Goal: Transaction & Acquisition: Purchase product/service

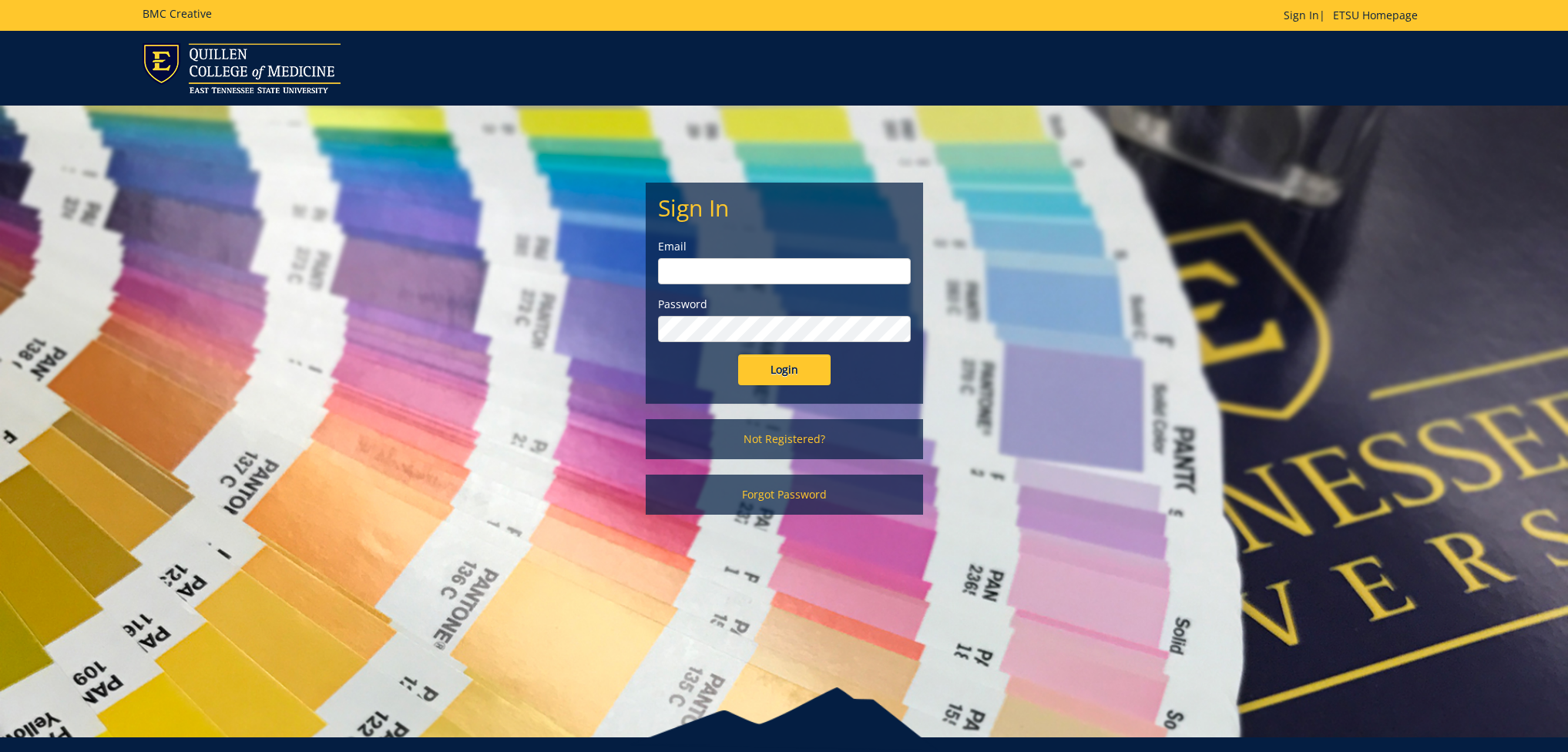
type input "fair@mail.etsu.edu"
click at [778, 368] on input "Login" at bounding box center [784, 370] width 93 height 31
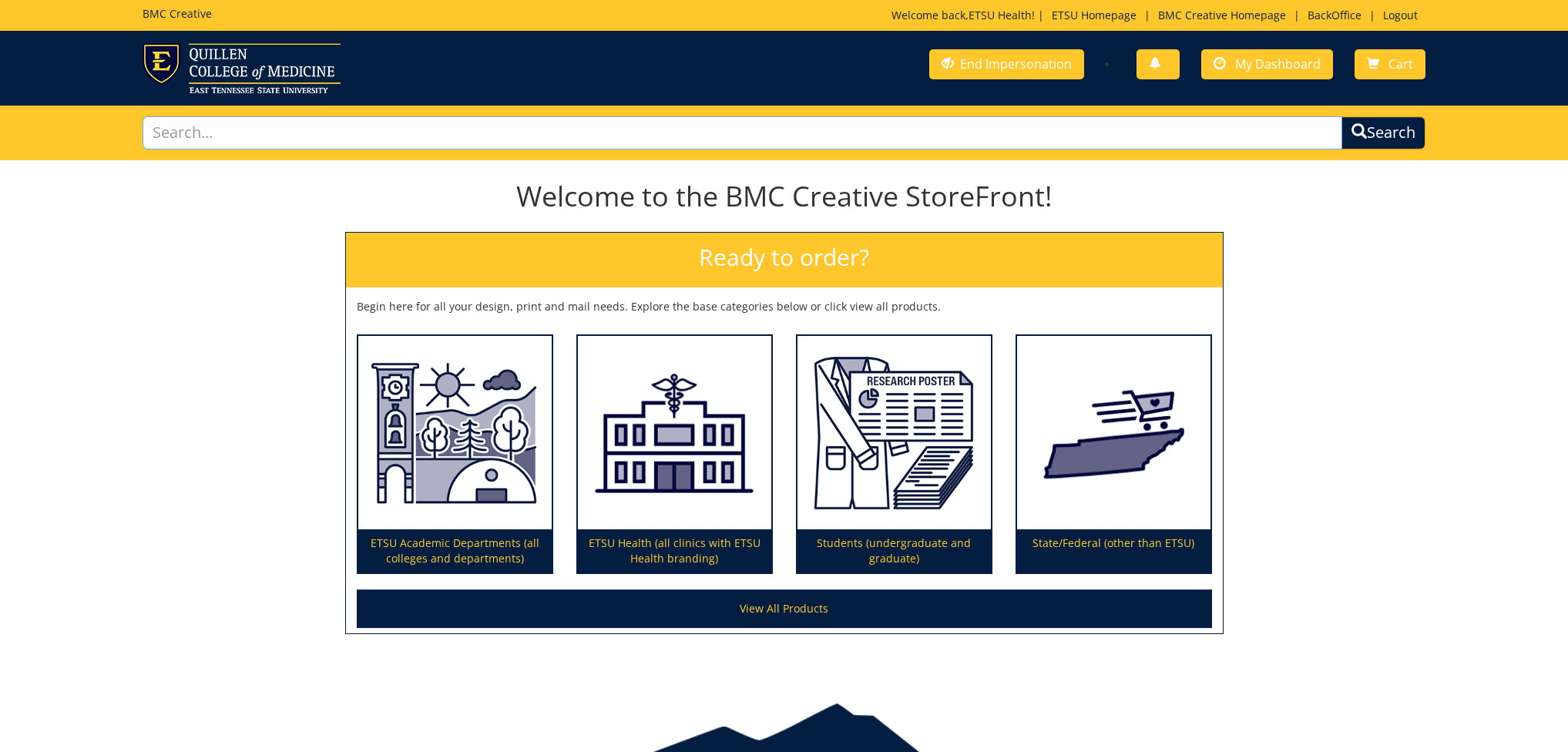
click at [294, 125] on input "text" at bounding box center [743, 133] width 1201 height 33
type input "custom"
click at [1342, 116] on button "Search" at bounding box center [1384, 133] width 84 height 33
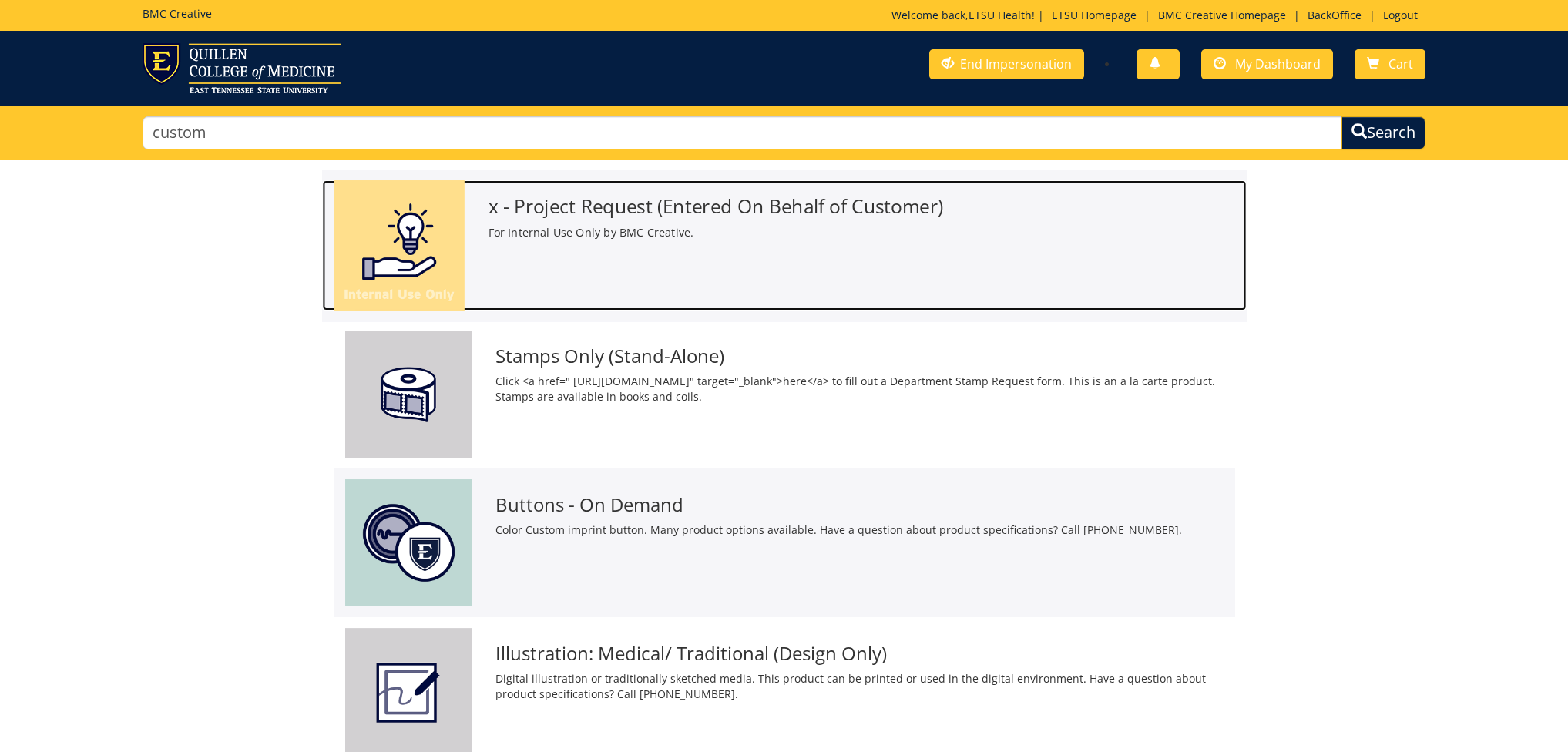
click at [570, 227] on p "For Internal Use Only by BMC Creative." at bounding box center [861, 233] width 747 height 16
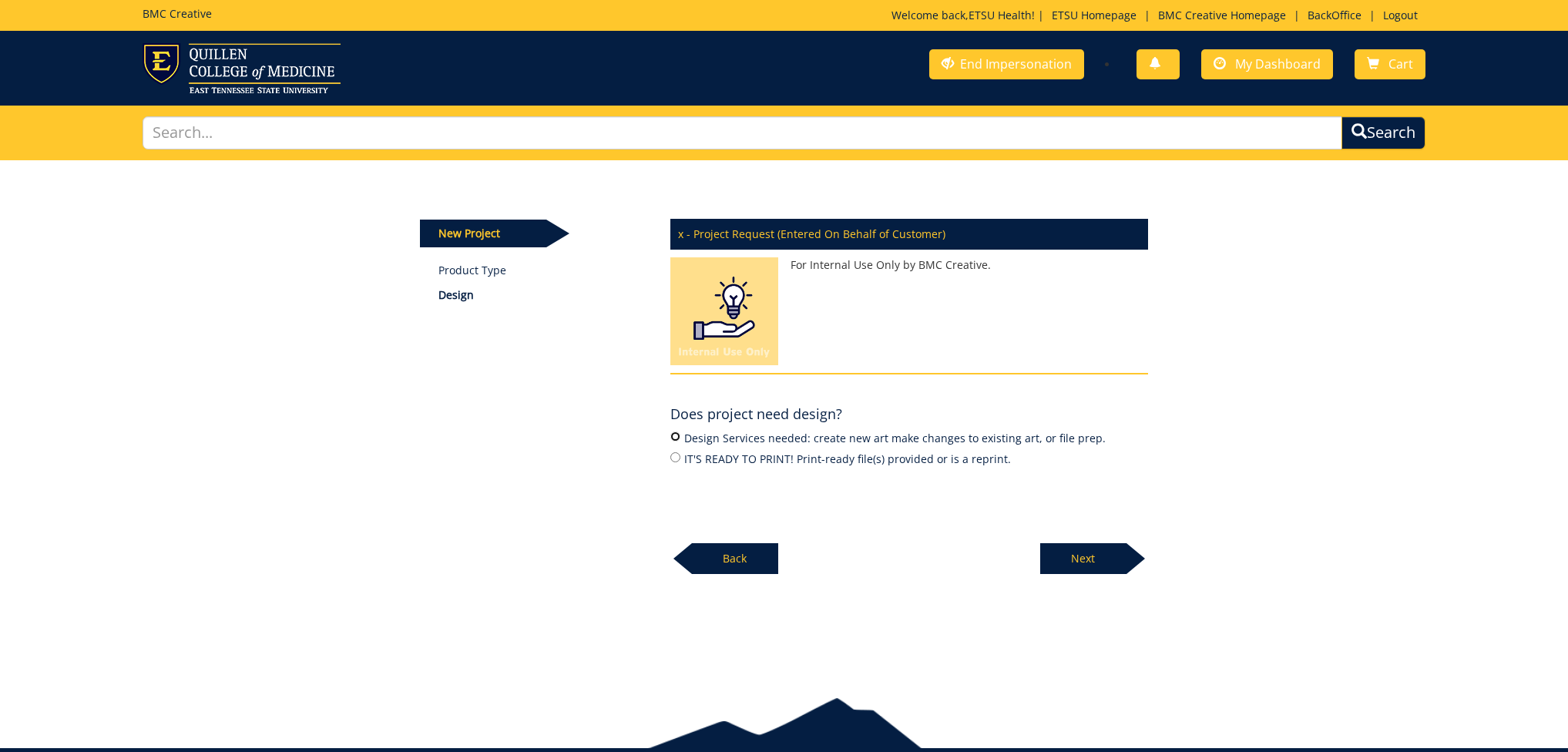
click at [676, 434] on input "Design Services needed: create new art make changes to existing art, or file pr…" at bounding box center [675, 437] width 10 height 10
radio input "true"
click at [1067, 554] on p "Next" at bounding box center [1083, 559] width 86 height 31
click at [677, 455] on input "Promotional or Specialty Product" at bounding box center [675, 457] width 10 height 10
radio input "true"
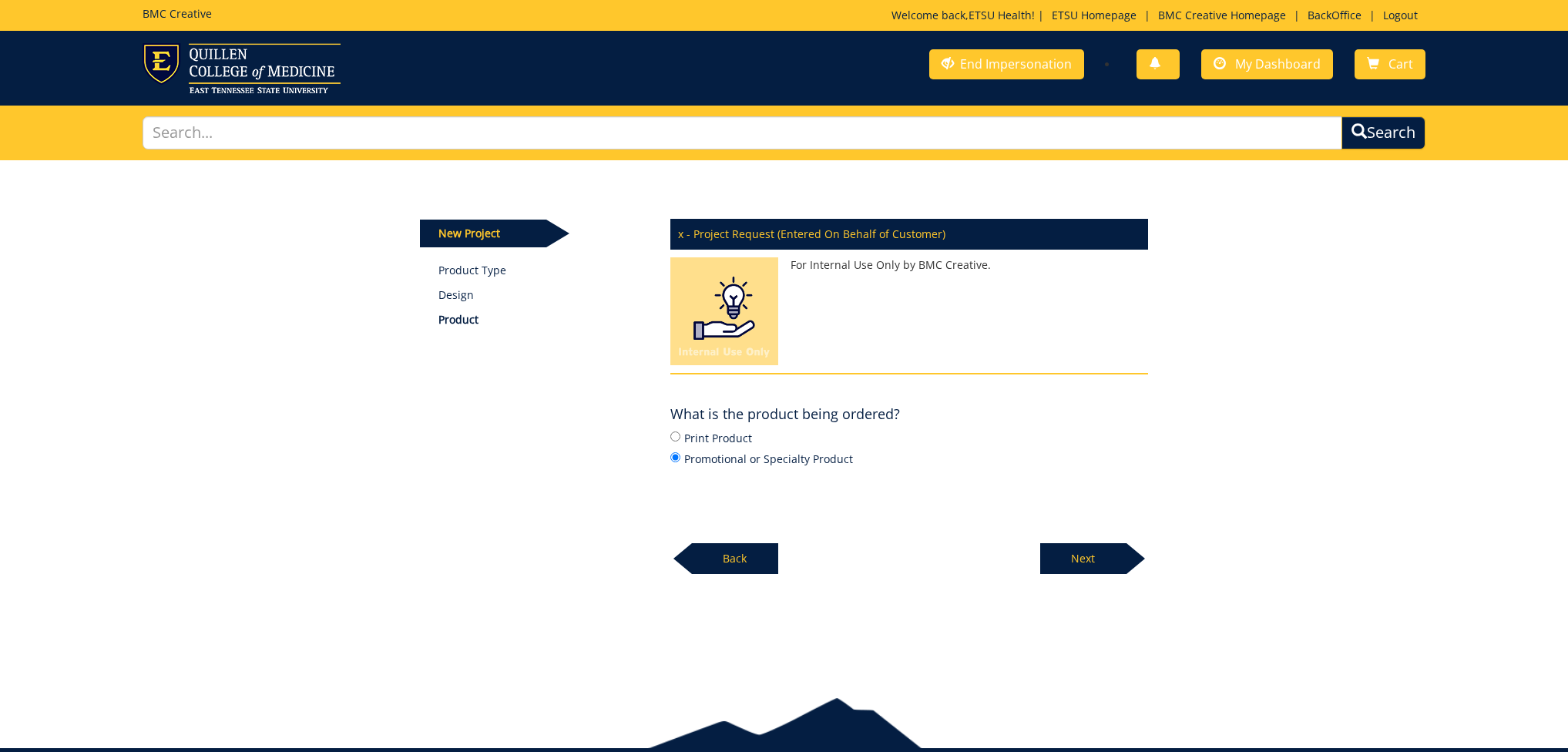
click at [1111, 559] on p "Next" at bounding box center [1083, 559] width 86 height 31
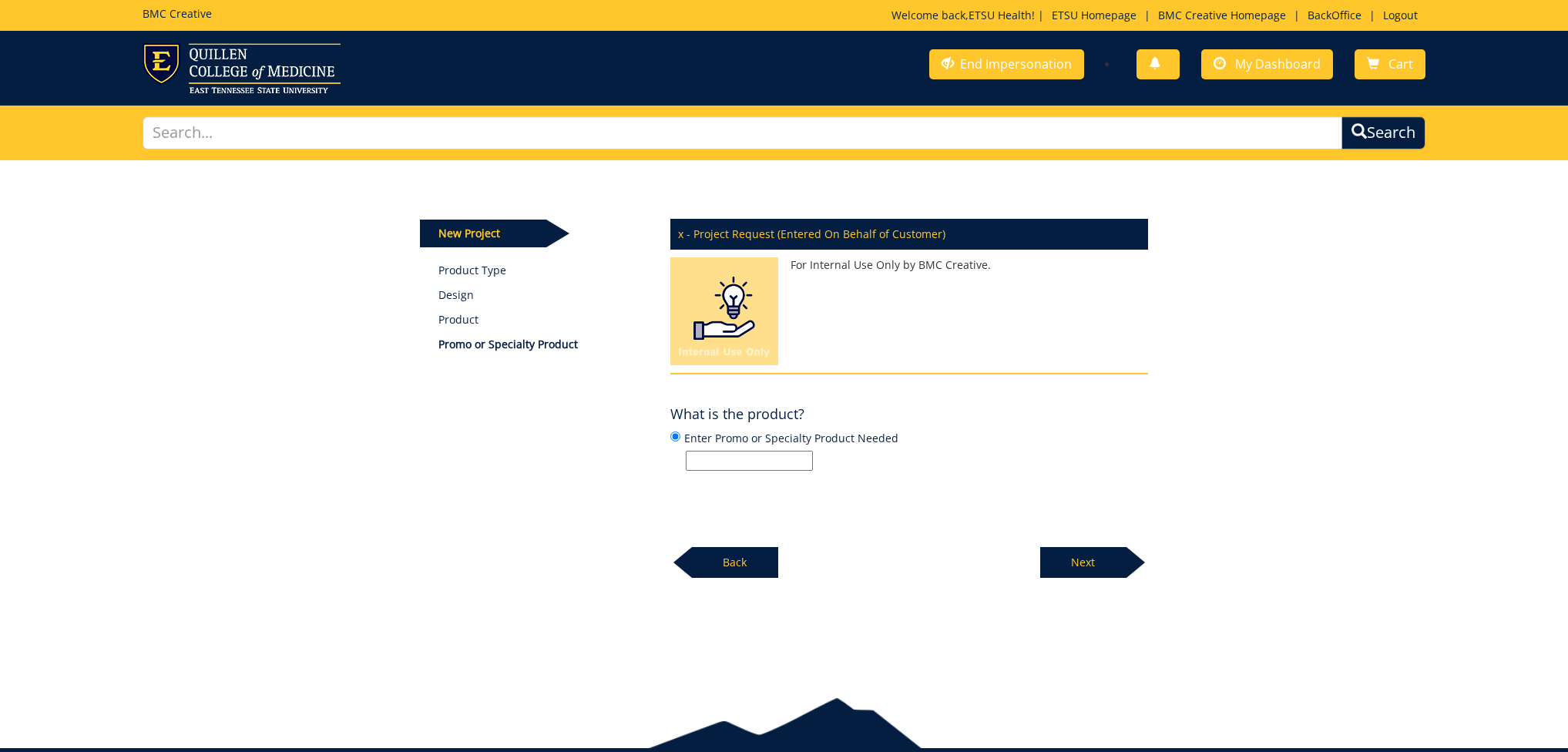
click at [755, 464] on input "Enter Promo or Specialty Product Needed" at bounding box center [749, 460] width 127 height 20
type input "Rocking Chairs for Annual Campaign"
click at [1065, 551] on p "Next" at bounding box center [1083, 563] width 86 height 31
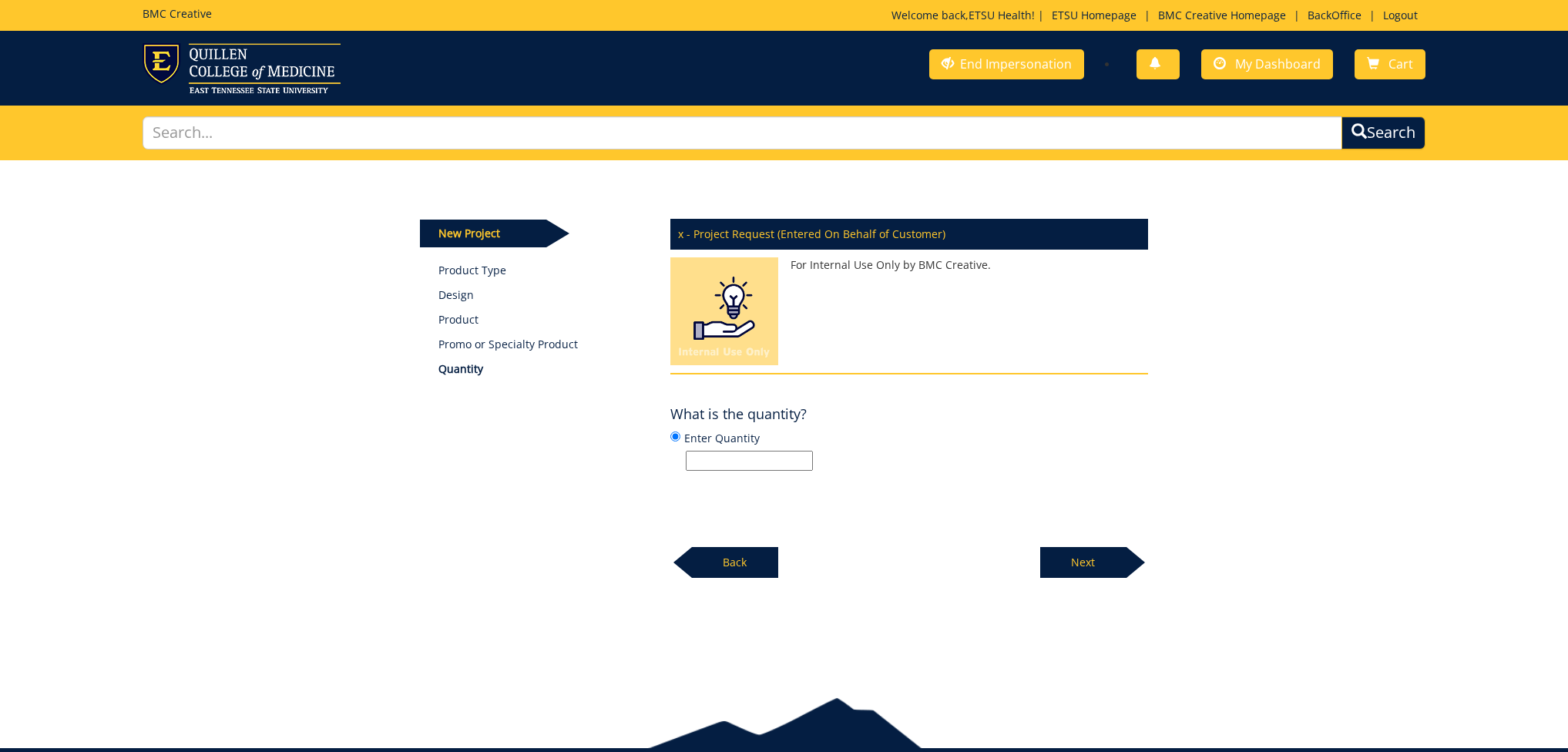
click at [735, 459] on input "Enter Quantity" at bounding box center [749, 460] width 127 height 20
type input "TBA - potential 25"
click at [1090, 555] on p "Next" at bounding box center [1083, 563] width 86 height 31
click at [732, 461] on input "Enter specifications including size, dimensions, color, etc." at bounding box center [749, 460] width 127 height 20
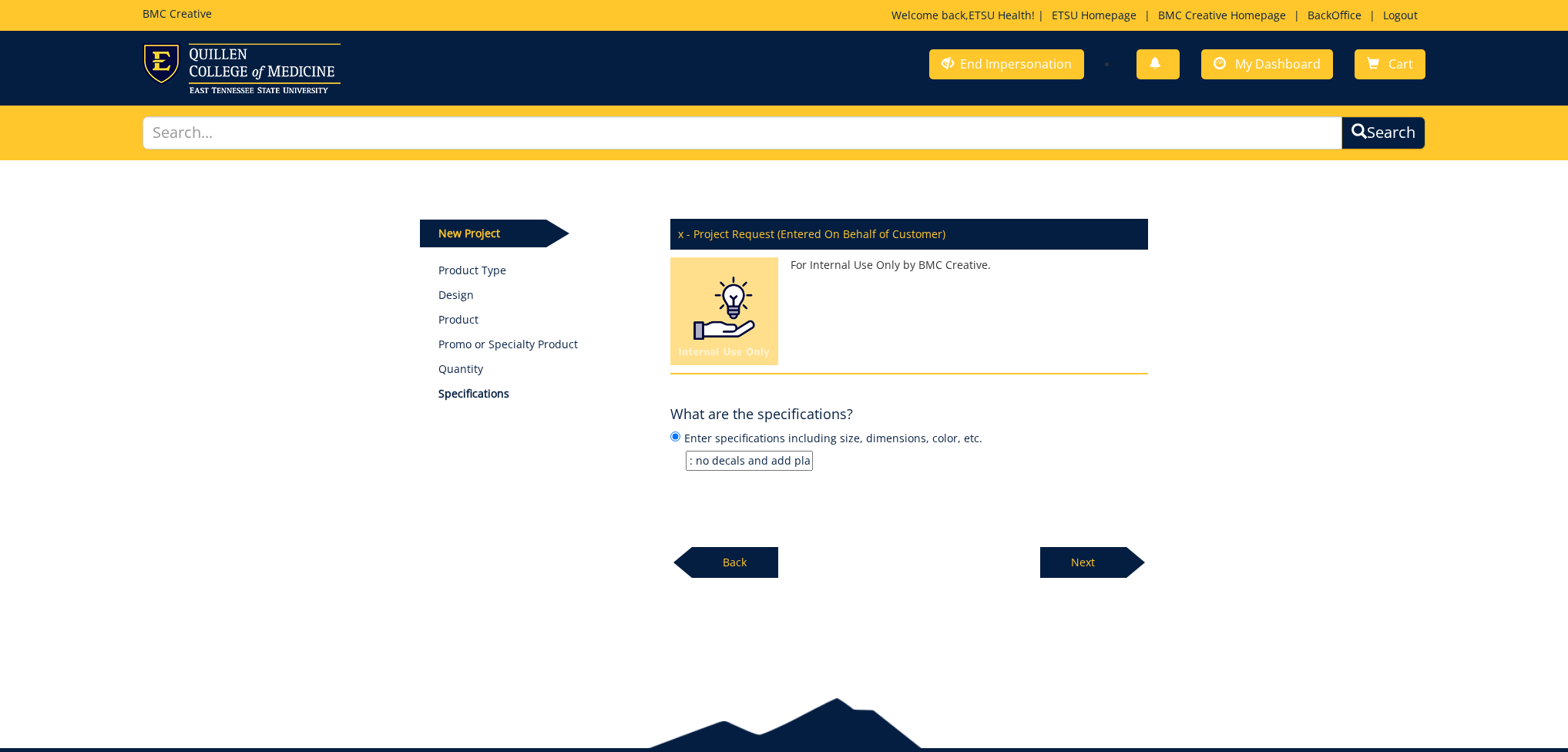
drag, startPoint x: 701, startPoint y: 459, endPoint x: 644, endPoint y: 459, distance: 57.0
click at [643, 459] on div "New Project Product Type Design Product Promo or Specialty Product Quantity Spe…" at bounding box center [784, 369] width 751 height 419
click at [700, 462] on input "Rocking Chair 1, Model: used for photography/videography, contains decals; Rock…" at bounding box center [749, 460] width 127 height 20
click at [689, 459] on input "Rocking Chair 1, Model: used for photography/videography, contains decals; Rock…" at bounding box center [749, 460] width 127 height 20
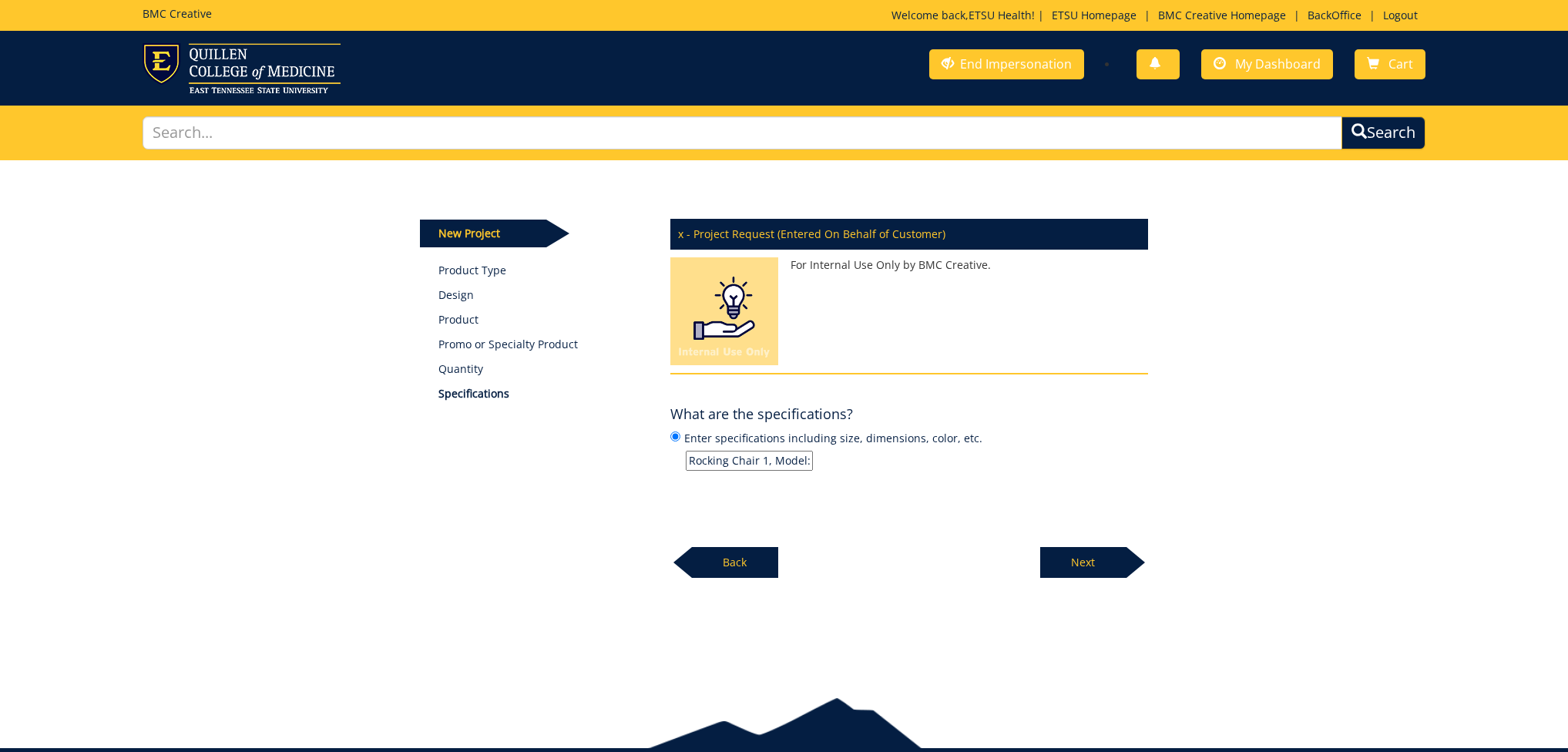
type input "Rocking Chair 1, Model: used for photography/videography, contains decals; Rock…"
click at [1094, 541] on div "Next" at bounding box center [1094, 557] width 108 height 43
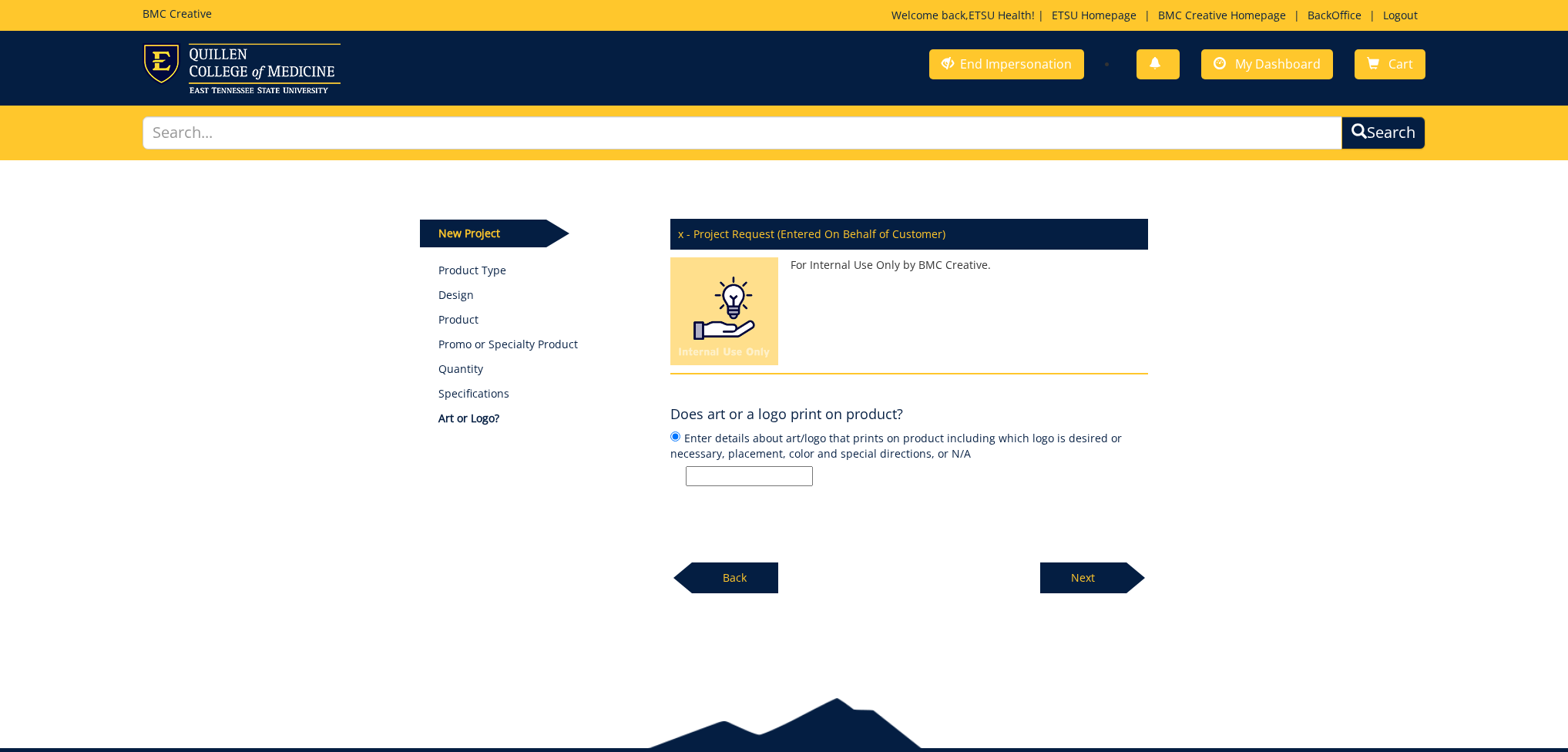
click at [755, 473] on input "Enter details about art/logo that prints on product including which logo is des…" at bounding box center [749, 476] width 127 height 20
drag, startPoint x: 694, startPoint y: 479, endPoint x: 949, endPoint y: 449, distance: 256.8
click at [949, 449] on label "Enter details about art/logo that prints on product including which logo is des…" at bounding box center [909, 458] width 478 height 57
drag, startPoint x: 800, startPoint y: 477, endPoint x: 845, endPoint y: 476, distance: 45.0
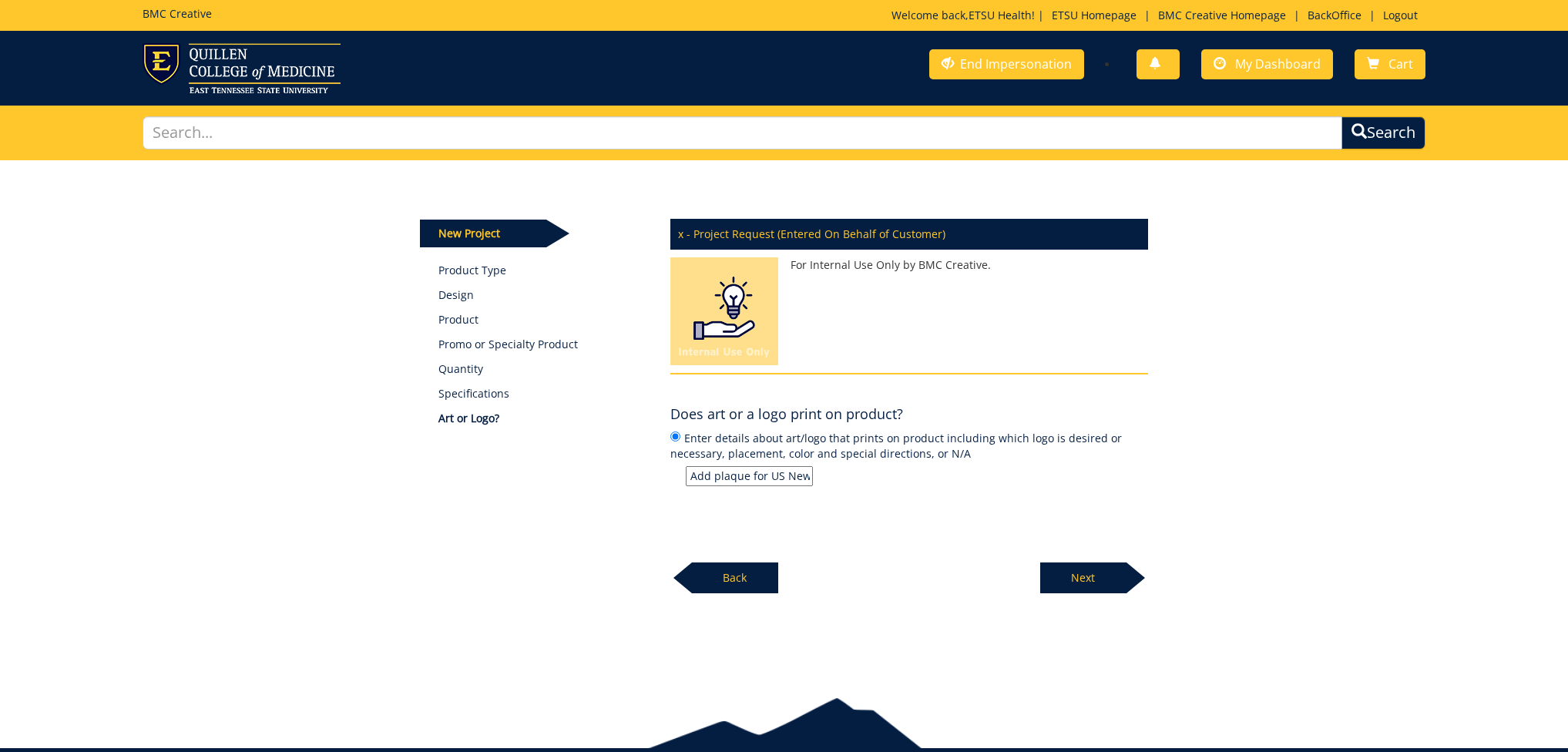
click at [845, 476] on p "Rocking Chair 1: decal of ETSU Health mountain art on front back following arch…" at bounding box center [917, 476] width 462 height 20
type input "Rocking Chair 1: decal of ETSU Health mountain art on front back following arch…"
click at [1086, 571] on p "Next" at bounding box center [1083, 578] width 86 height 31
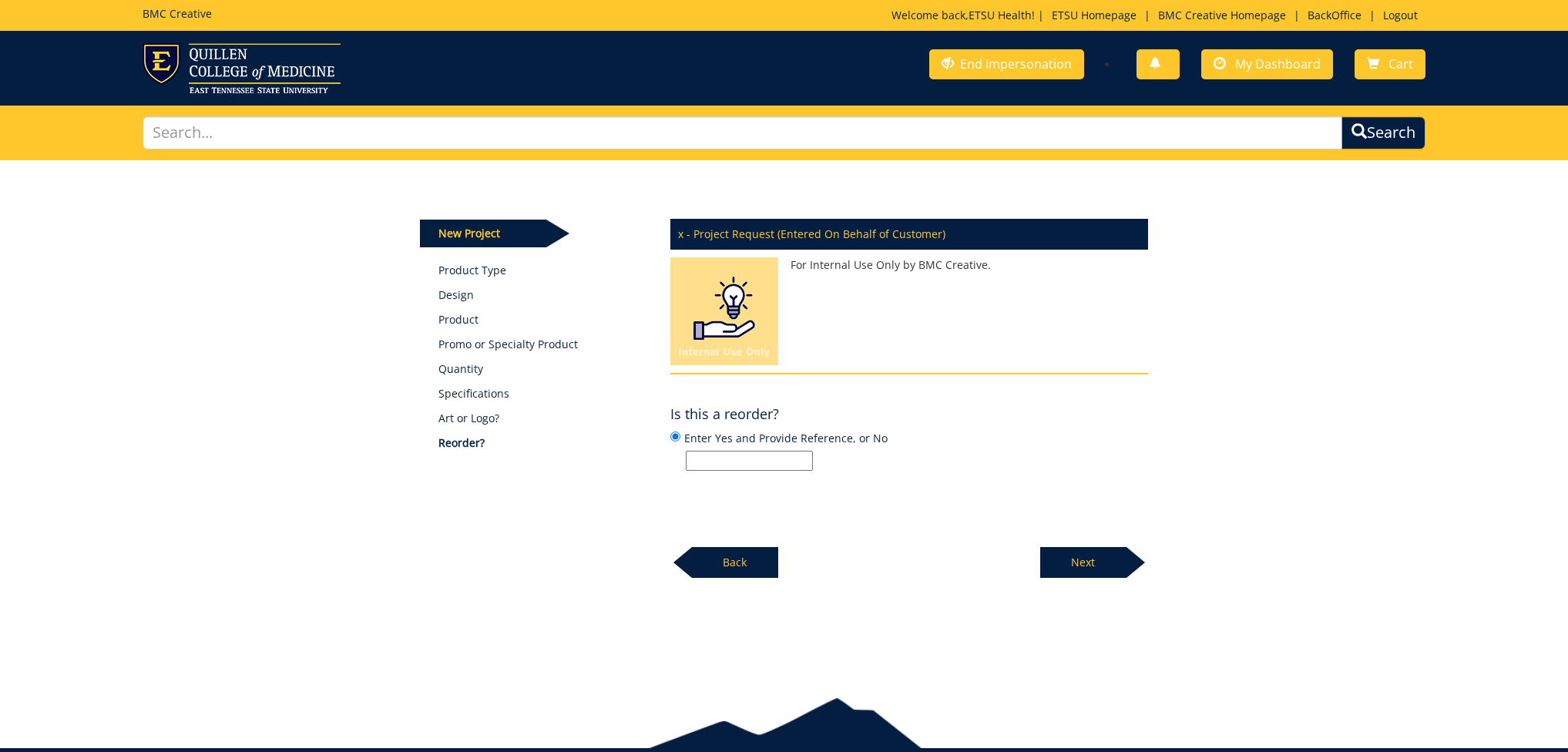
click at [723, 459] on input "Enter Yes and Provide Reference, or No" at bounding box center [749, 460] width 127 height 20
type input "No"
click at [1077, 564] on p "Next" at bounding box center [1083, 563] width 86 height 31
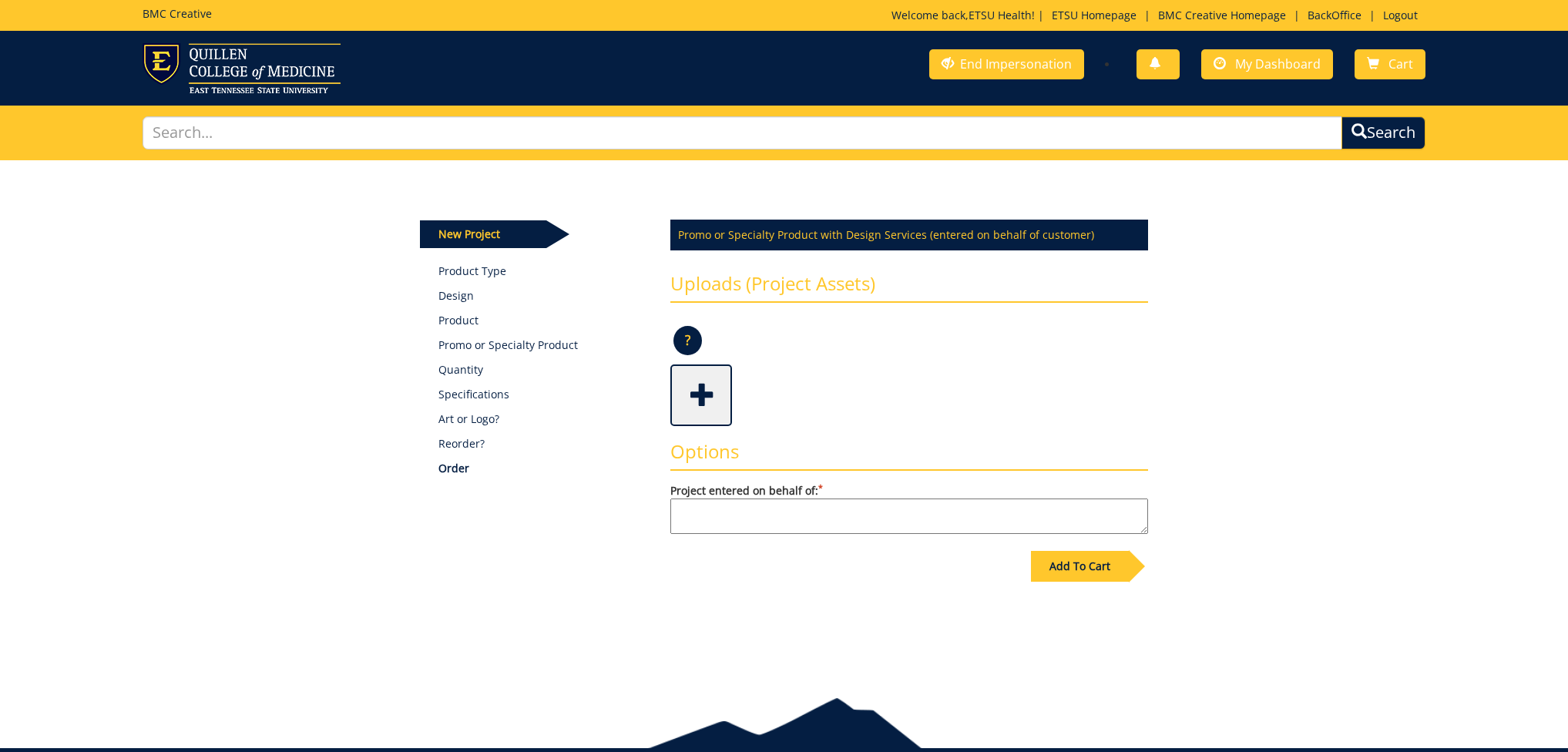
click at [796, 514] on textarea "Project entered on behalf of: *" at bounding box center [909, 516] width 478 height 35
type textarea "[PERSON_NAME] entered on behalf of ETSU Health"
click at [1085, 564] on div "Add To Cart" at bounding box center [1080, 567] width 97 height 31
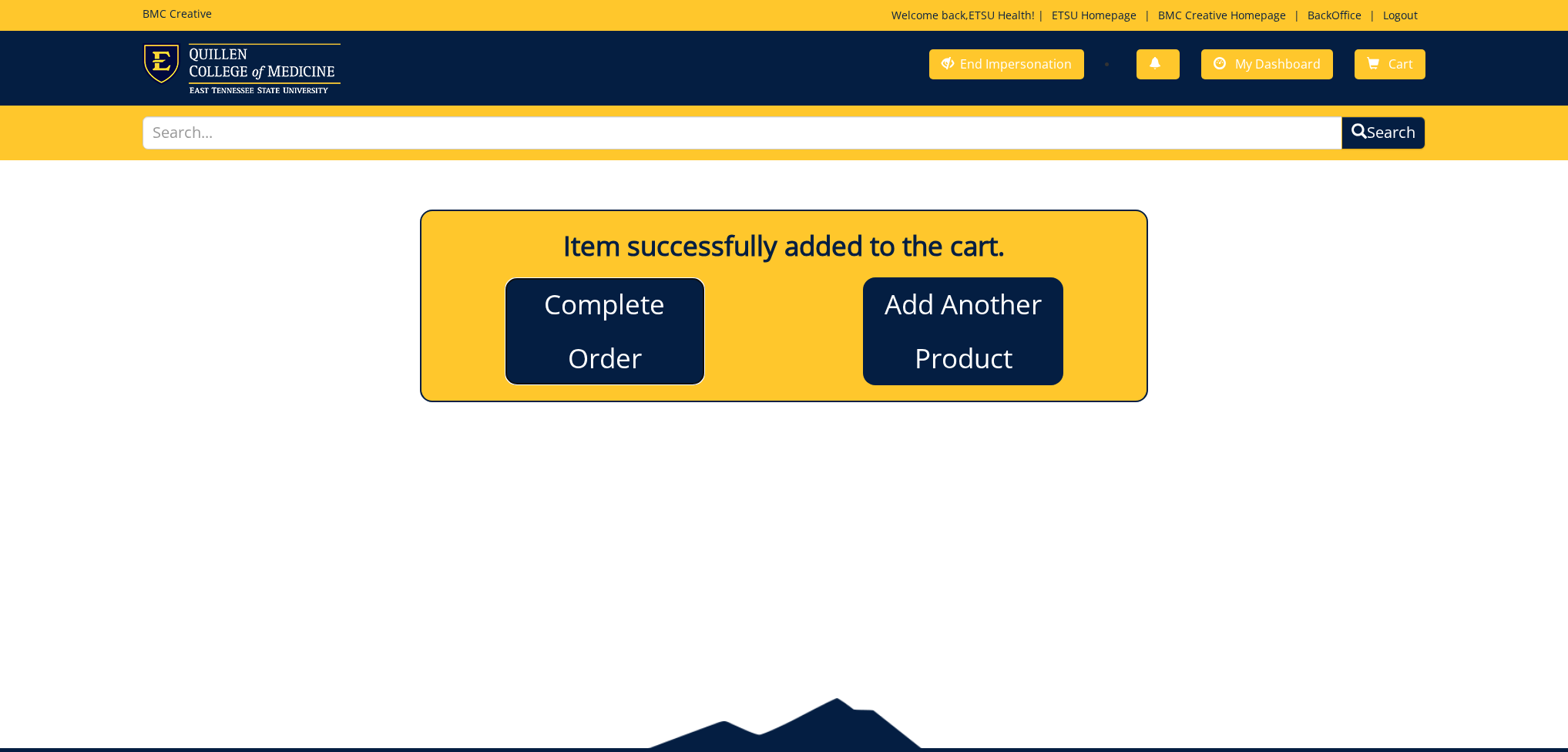
click at [616, 328] on link "Complete Order" at bounding box center [605, 332] width 201 height 108
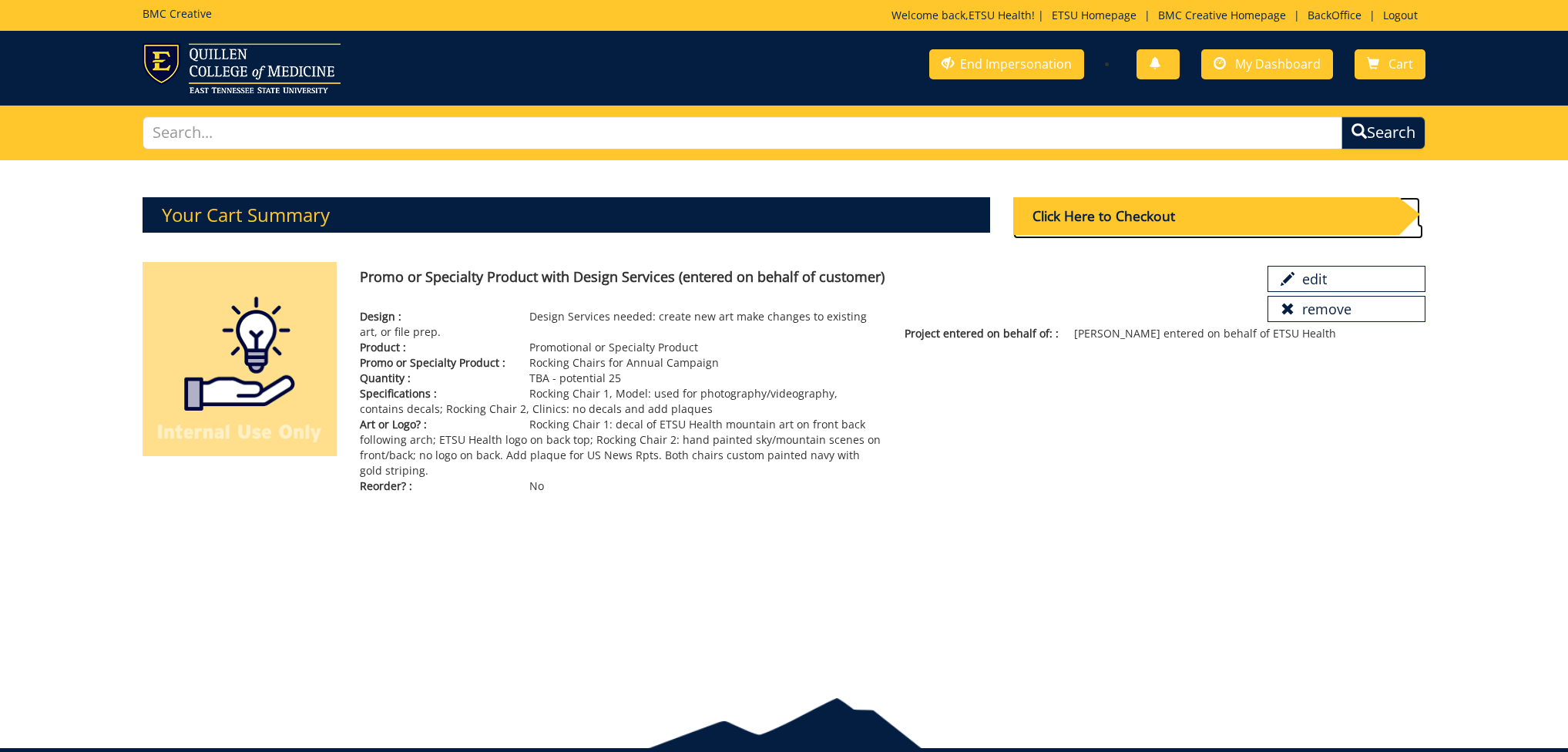
click at [1098, 219] on div "Click Here to Checkout" at bounding box center [1206, 216] width 385 height 38
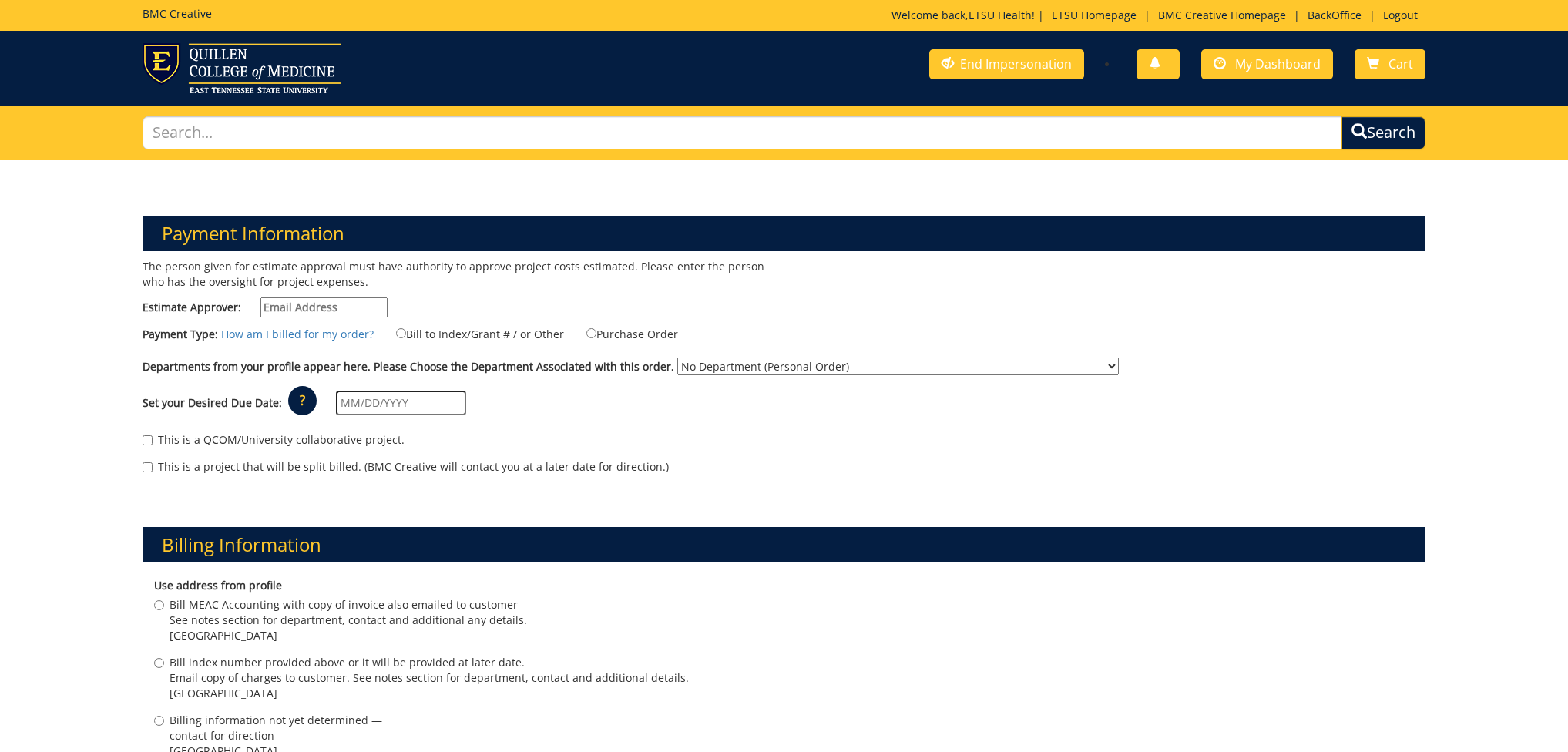
click at [365, 306] on input "Estimate Approver:" at bounding box center [324, 307] width 127 height 20
type input "etsuhealthprojects@etsu.edu"
type input "Billing information not yet determined —"
type input "contact for direction"
type input "Johnson City"
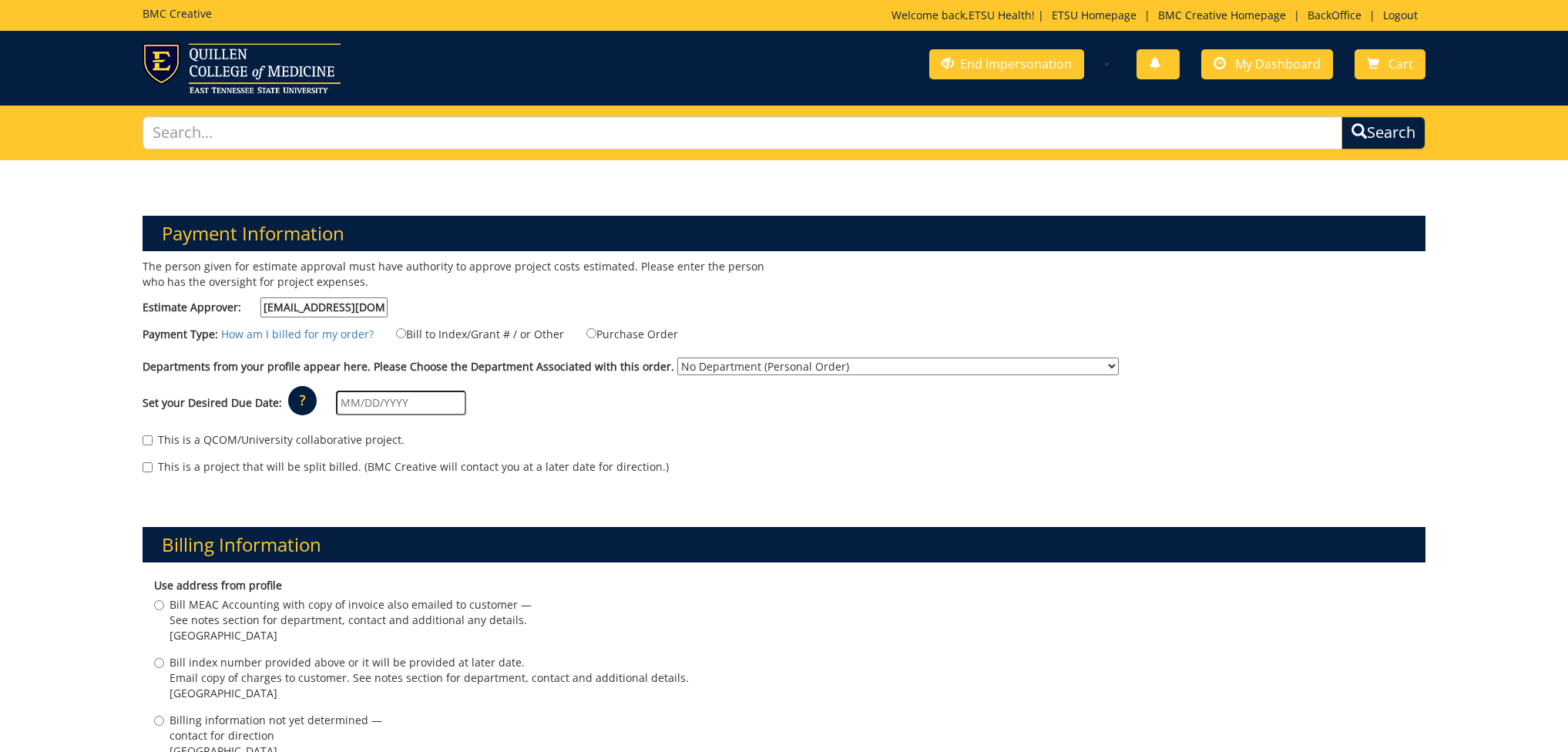
type input "37601"
click at [397, 333] on input "Bill to Index/Grant # / or Other" at bounding box center [401, 333] width 10 height 10
radio input "true"
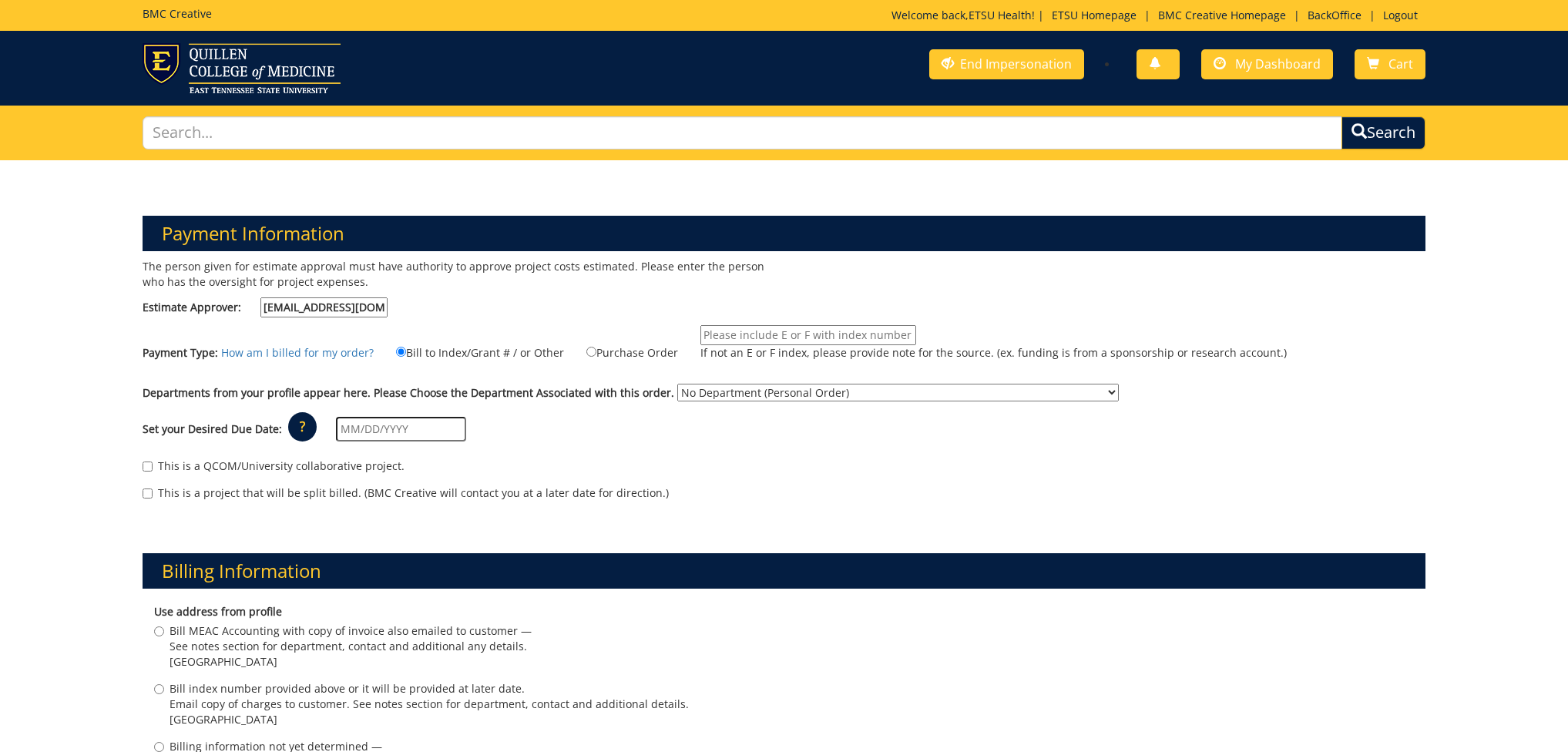
click at [729, 332] on input "If not an E or F index, please provide note for the source. (ex. funding is fro…" at bounding box center [808, 335] width 215 height 20
type input "TBA"
click at [737, 406] on div "Departments from your profile appear here. Please Choose the Department Associa…" at bounding box center [784, 396] width 1307 height 25
click at [736, 396] on select "No Department (Personal Order) Academic Affairs COM Anatomy and Cell Biology Bi…" at bounding box center [898, 392] width 442 height 18
select select "265"
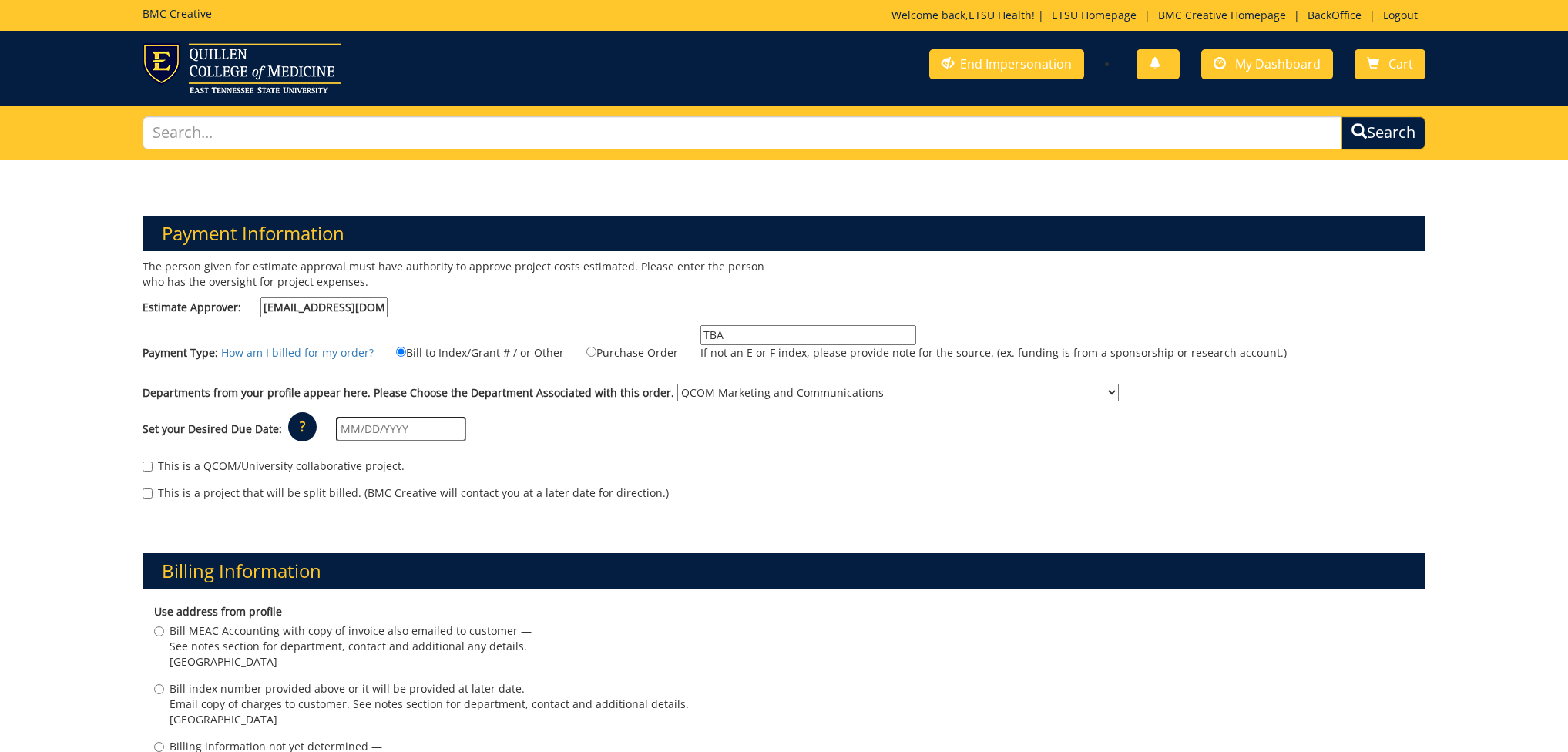
click at [678, 383] on select "No Department (Personal Order) Academic Affairs COM Anatomy and Cell Biology Bi…" at bounding box center [898, 392] width 442 height 18
click at [384, 431] on input "text" at bounding box center [401, 429] width 130 height 25
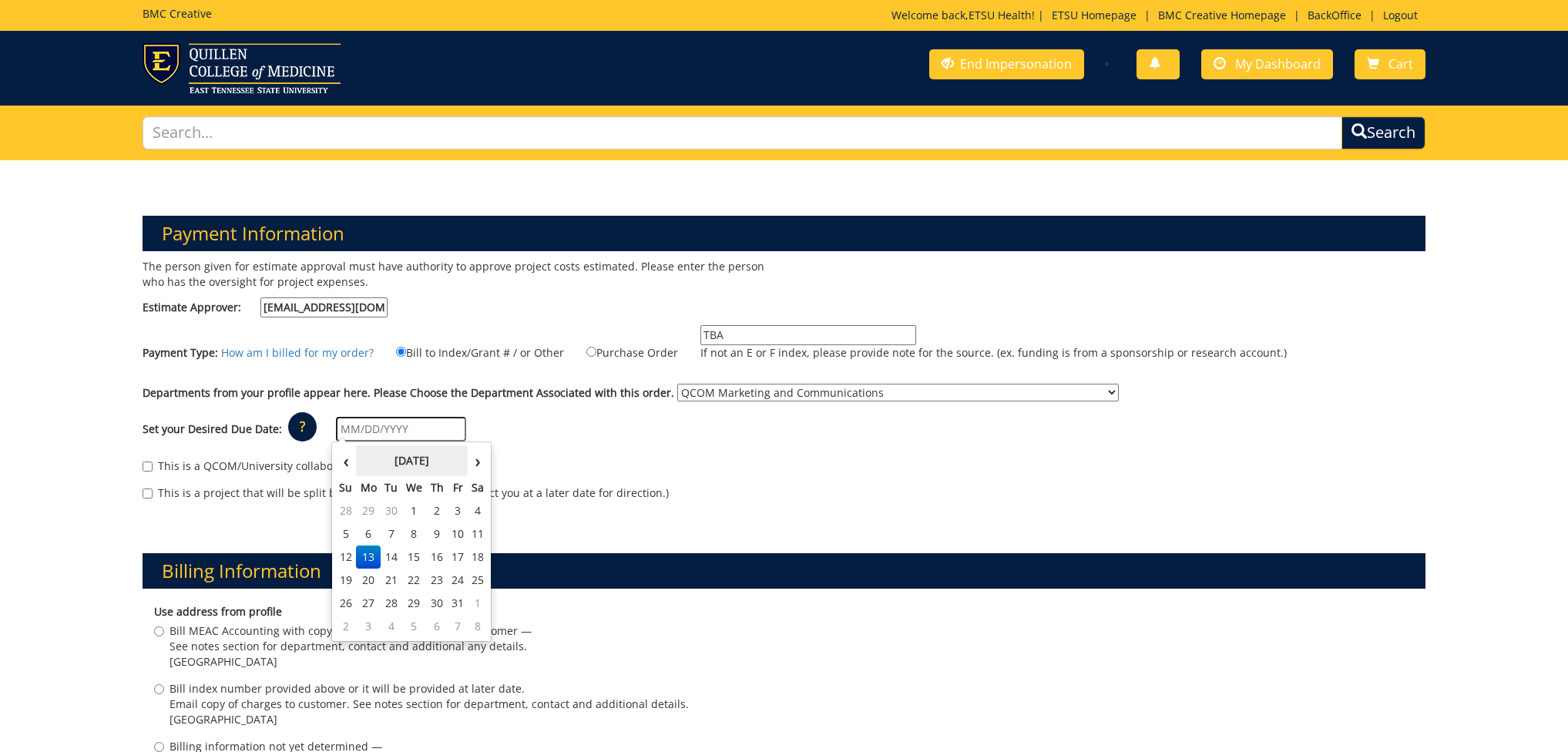
click at [364, 451] on th "October 2025" at bounding box center [412, 461] width 111 height 31
click at [401, 646] on span "Nov" at bounding box center [398, 636] width 36 height 42
click at [409, 428] on input "11/01/2025" at bounding box center [401, 429] width 130 height 25
click at [476, 578] on td "22" at bounding box center [478, 580] width 20 height 23
type input "[DATE]"
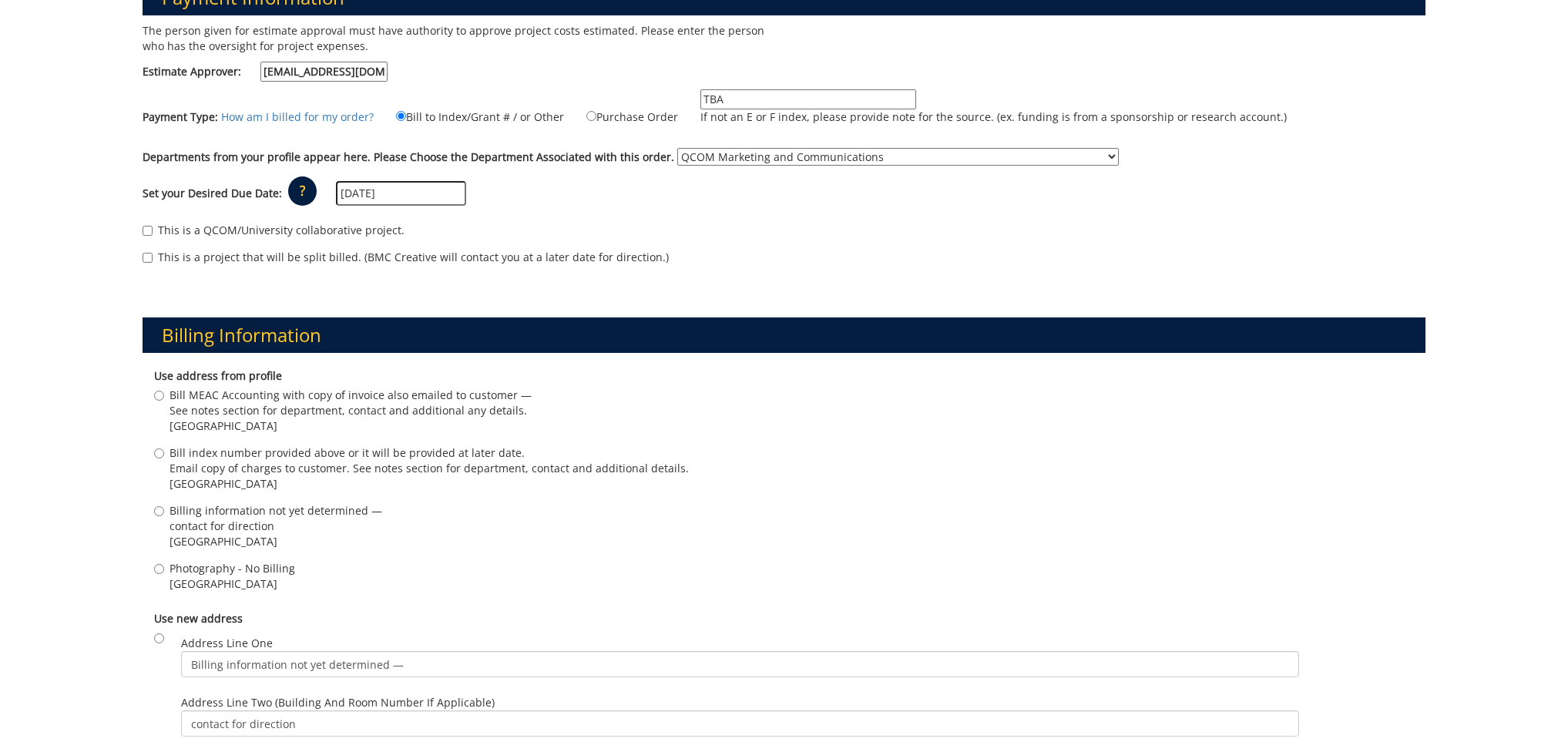
scroll to position [256, 0]
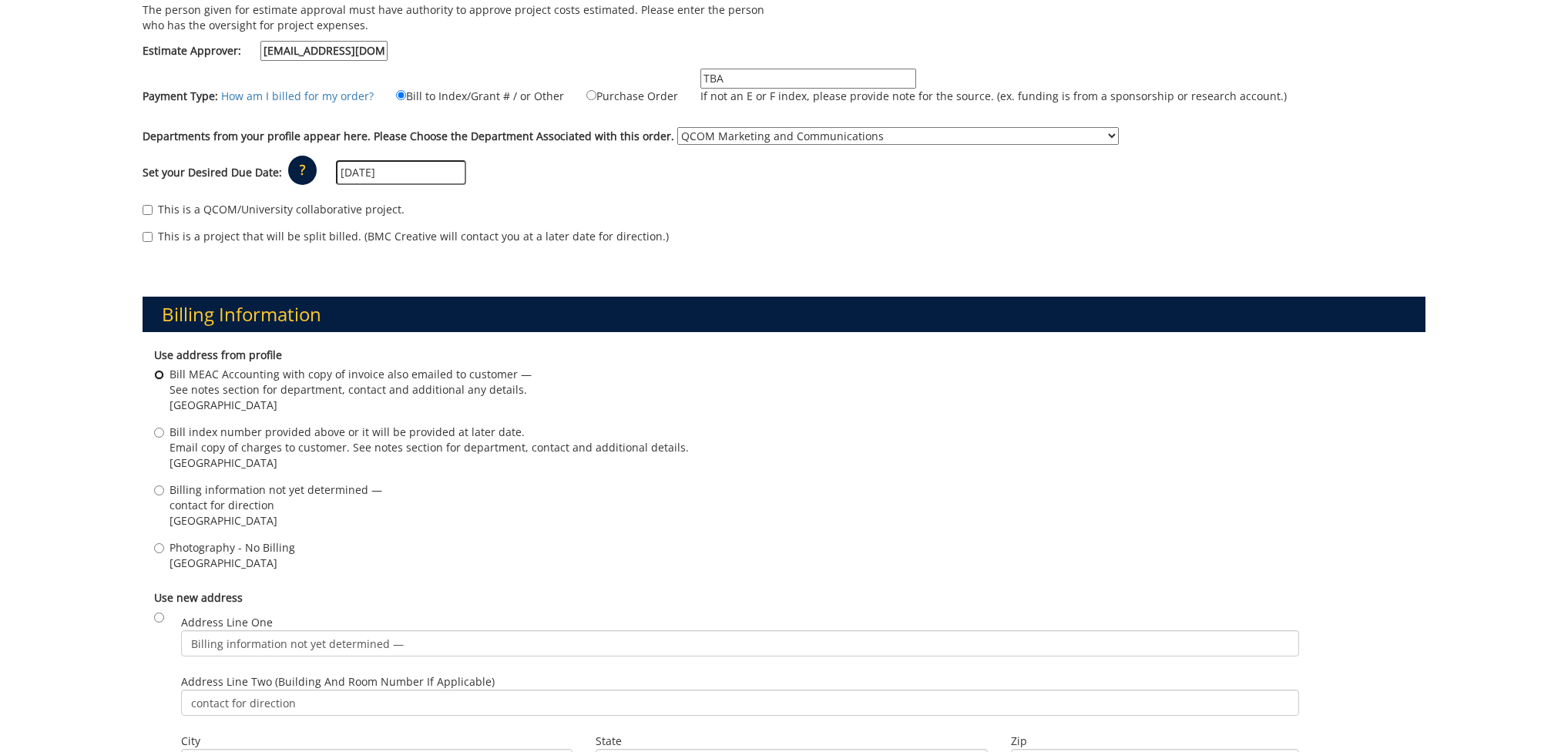
click at [158, 373] on input "Bill MEAC Accounting with copy of invoice also emailed to customer — See notes …" at bounding box center [159, 375] width 10 height 10
radio input "true"
click at [160, 435] on input "Bill index number provided above or it will be provided at later date. Email co…" at bounding box center [159, 433] width 10 height 10
radio input "true"
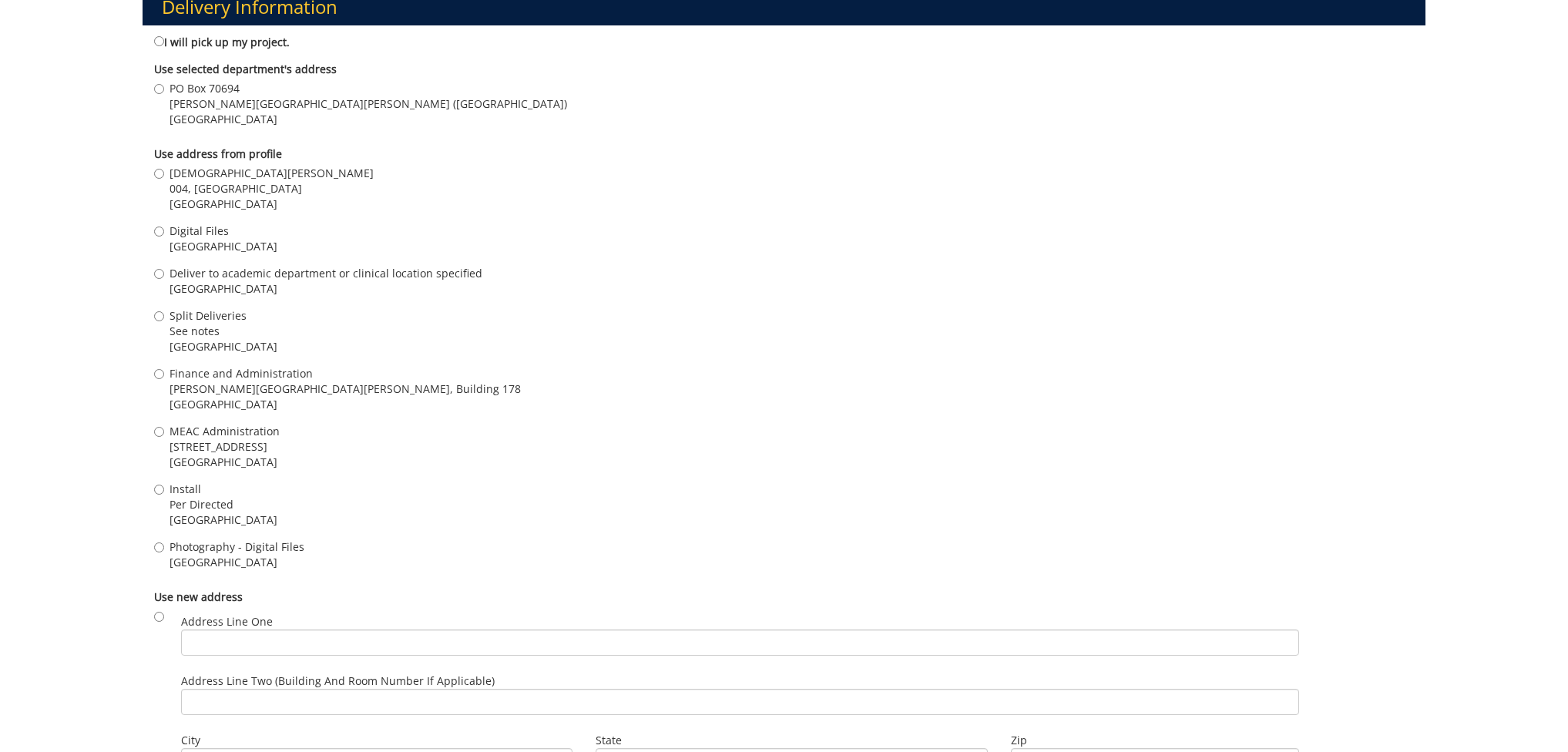
scroll to position [1125, 0]
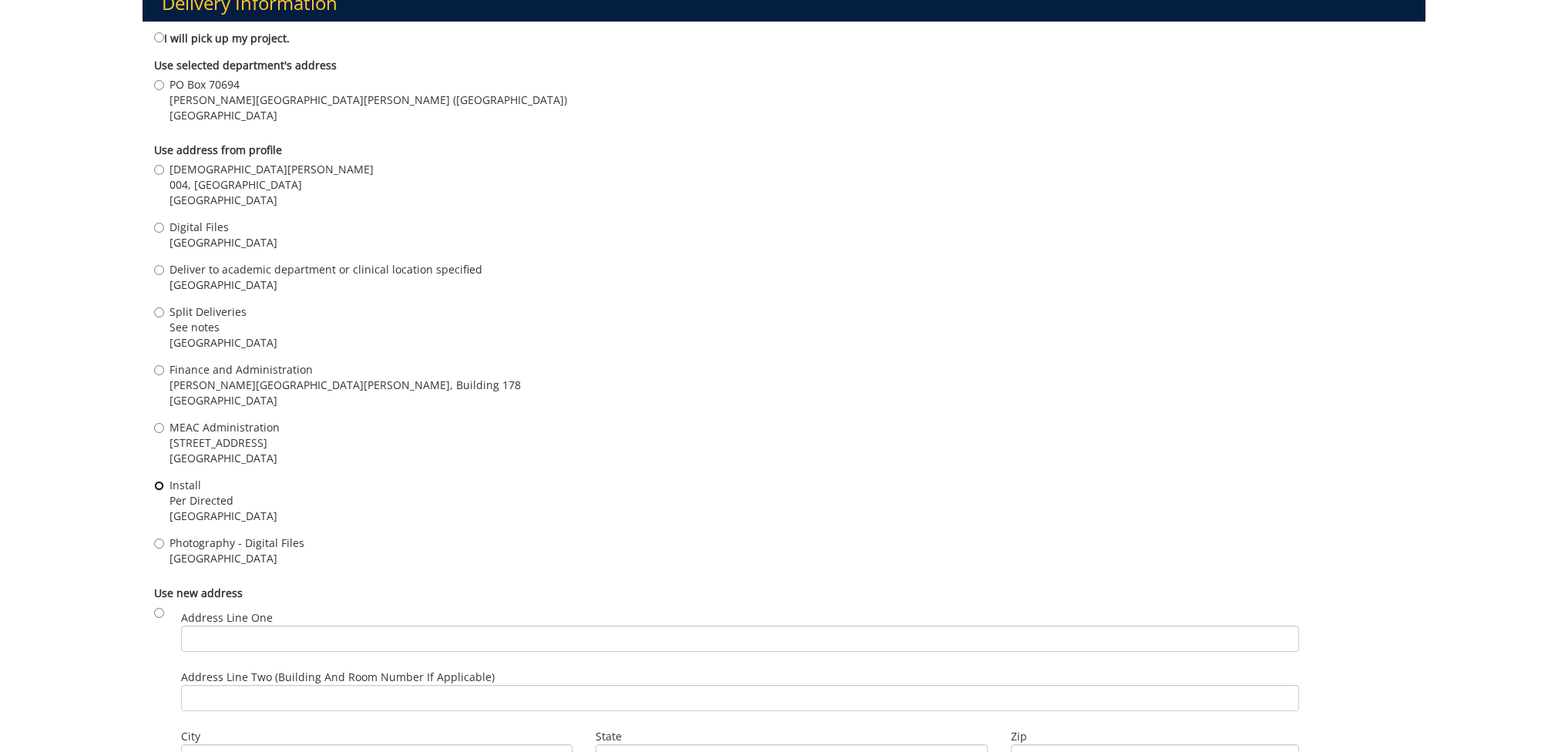
click at [157, 484] on input "Install Per Directed Johnson City , TN 37614" at bounding box center [159, 486] width 10 height 10
radio input "true"
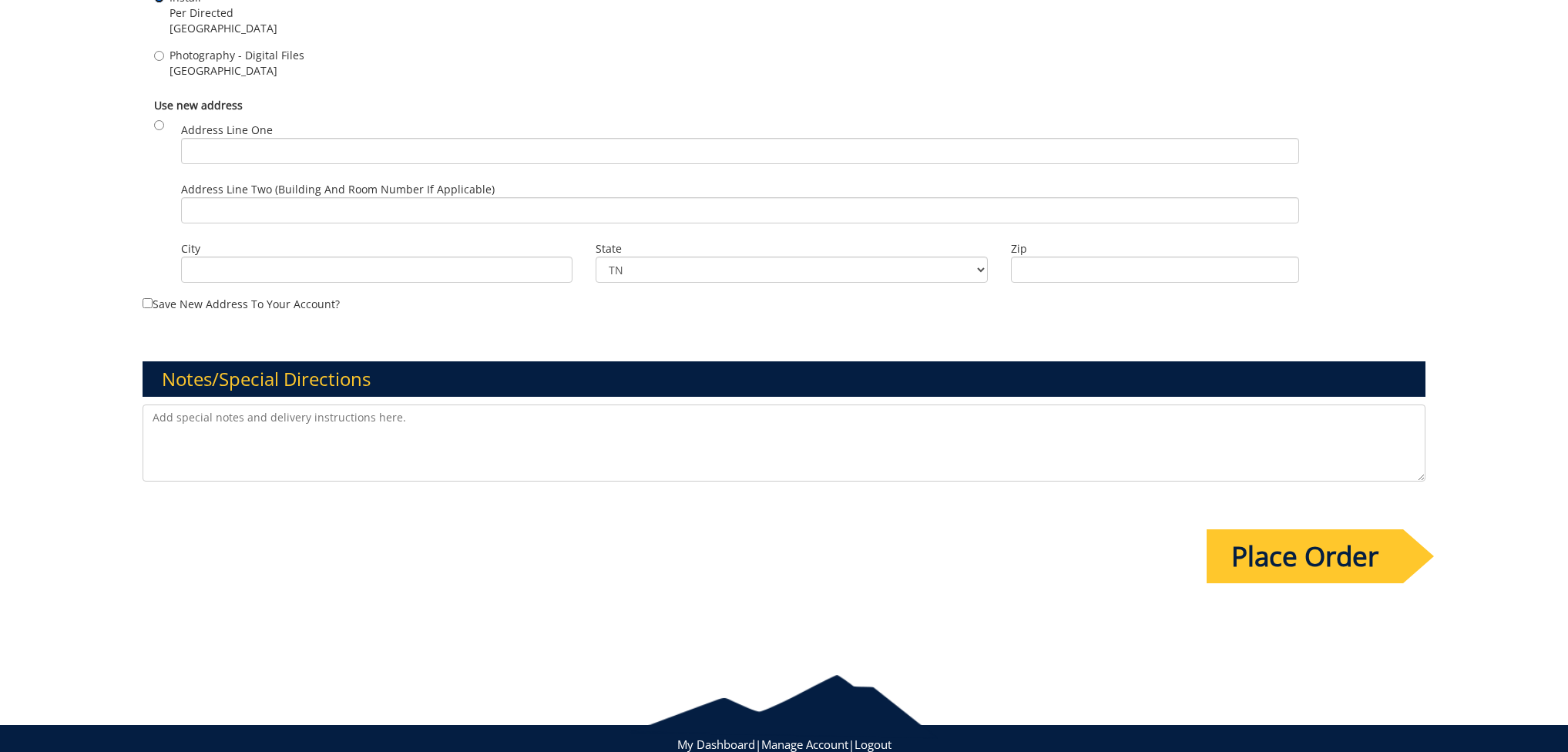
scroll to position [1615, 0]
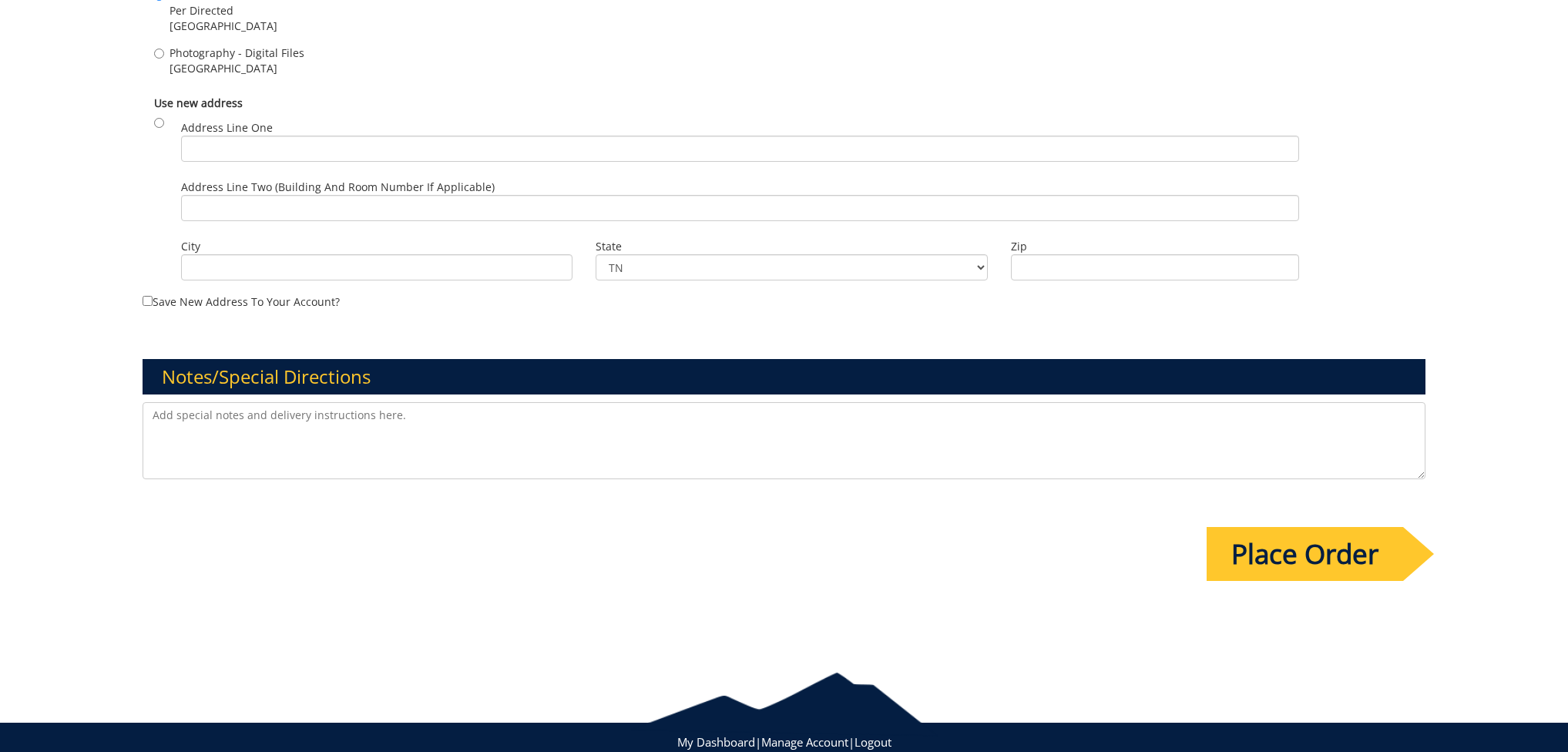
click at [152, 415] on textarea at bounding box center [784, 441] width 1284 height 77
click at [561, 415] on textarea "This project includes all charges to develop these custom chairs in support of …" at bounding box center [784, 441] width 1284 height 77
click at [687, 410] on textarea "This project includes all charges to develop these custom chairs in support of …" at bounding box center [784, 441] width 1284 height 77
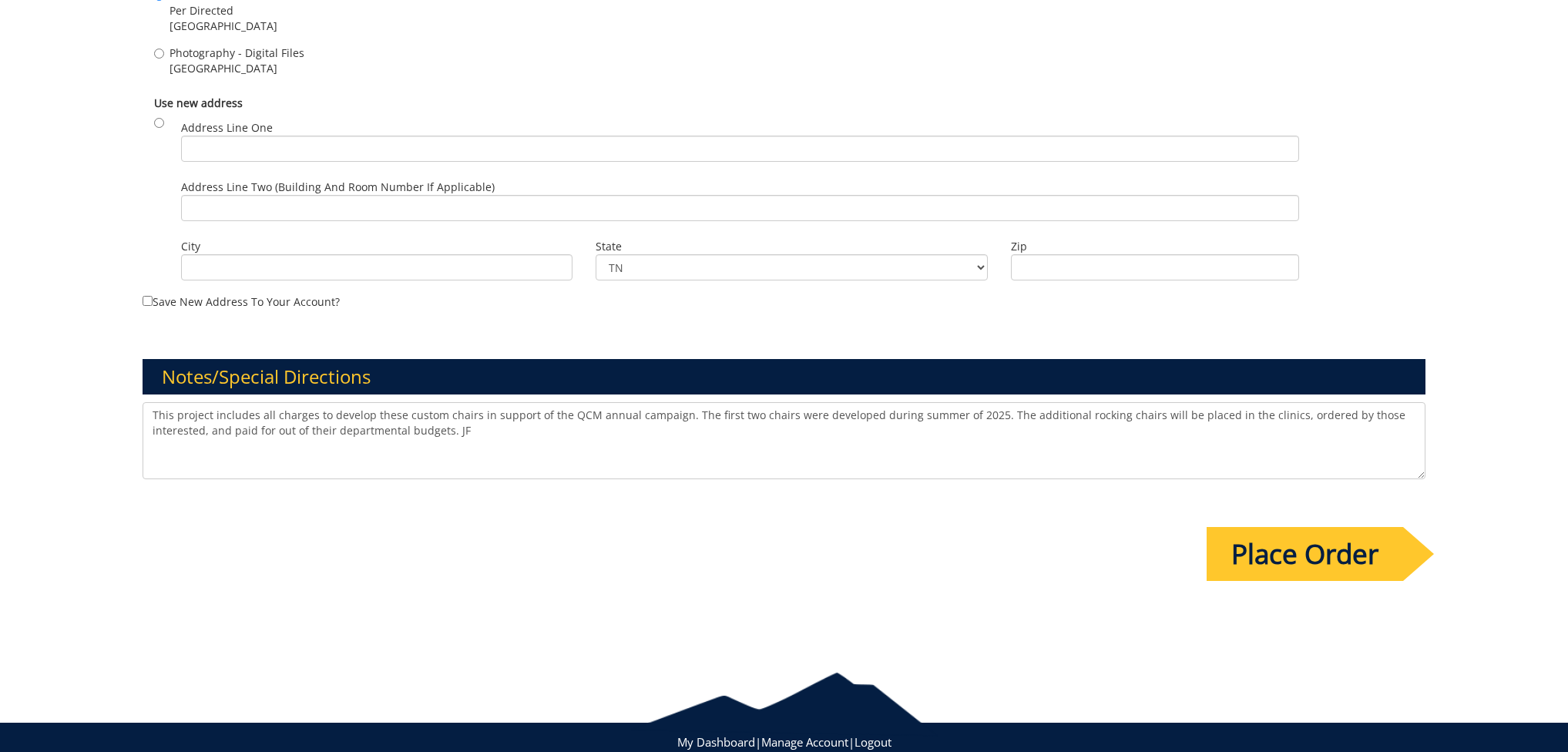
type textarea "This project includes all charges to develop these custom chairs in support of …"
click at [1346, 546] on input "Place Order" at bounding box center [1305, 554] width 197 height 54
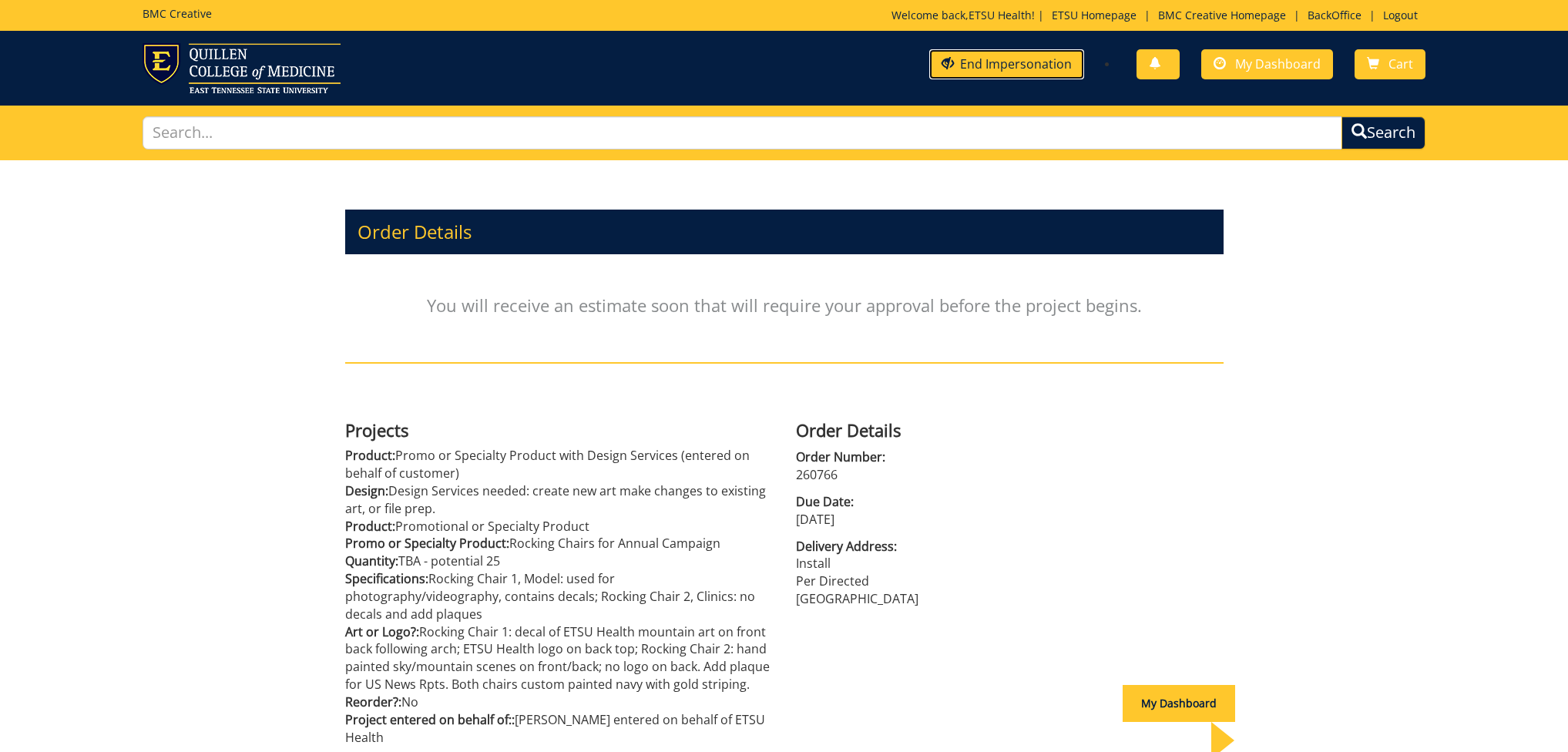
click at [1052, 63] on link "End Impersonation" at bounding box center [1006, 64] width 155 height 30
